Goal: Transaction & Acquisition: Subscribe to service/newsletter

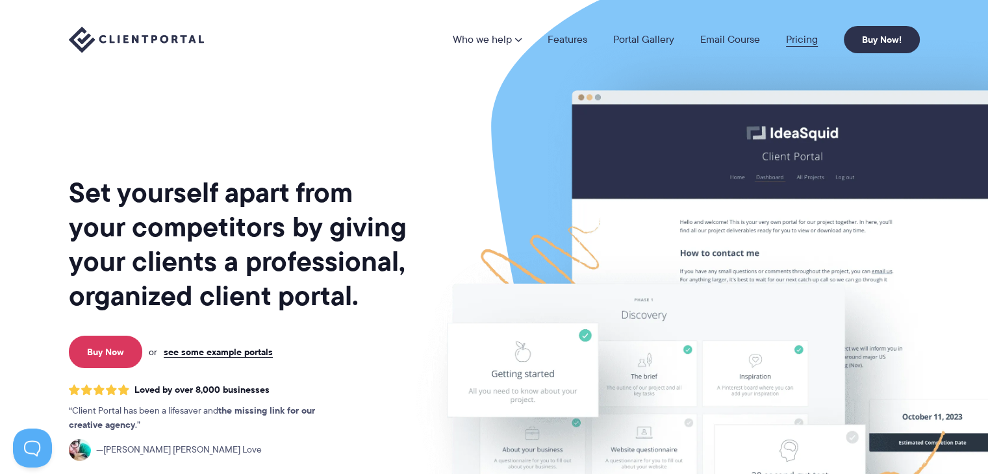
click at [806, 35] on link "Pricing" at bounding box center [802, 39] width 32 height 10
